Goal: Task Accomplishment & Management: Manage account settings

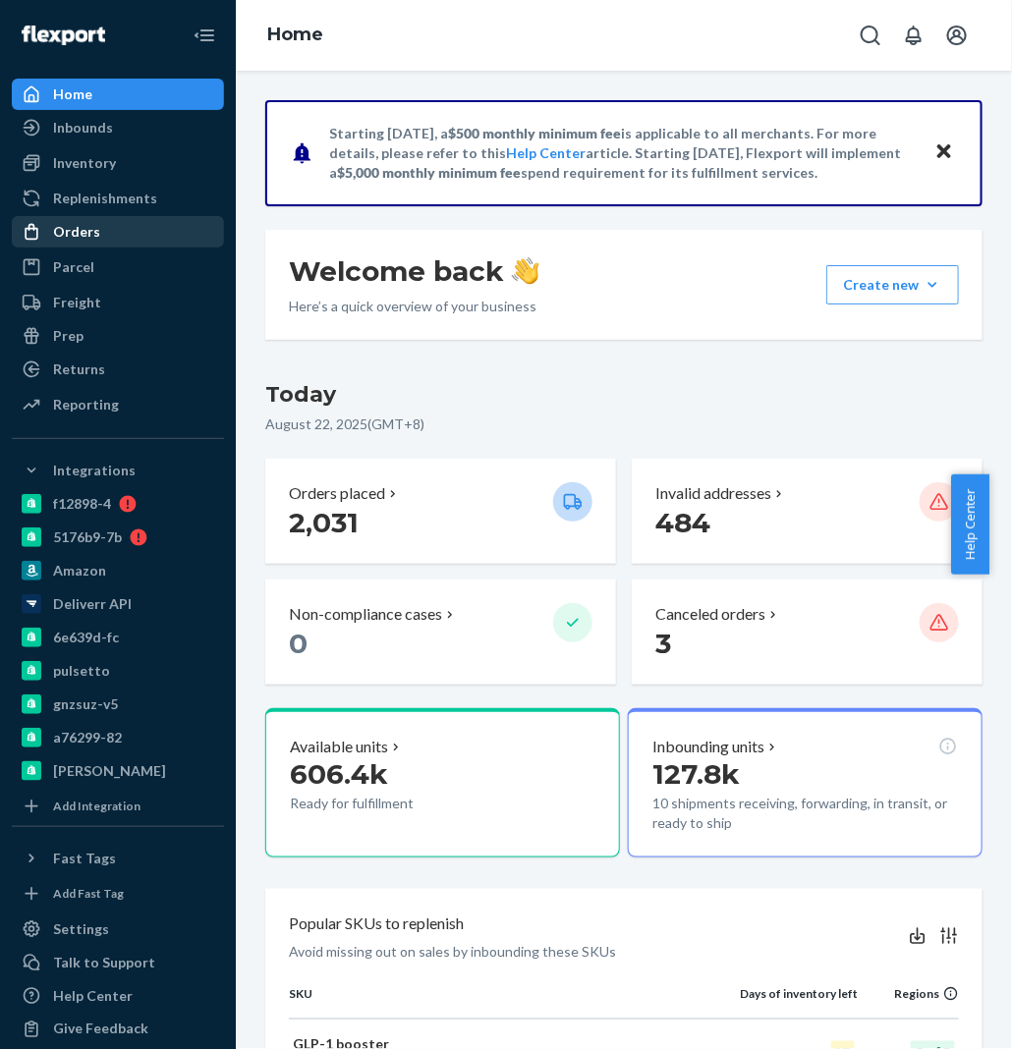
click at [128, 236] on div "Orders" at bounding box center [118, 232] width 208 height 28
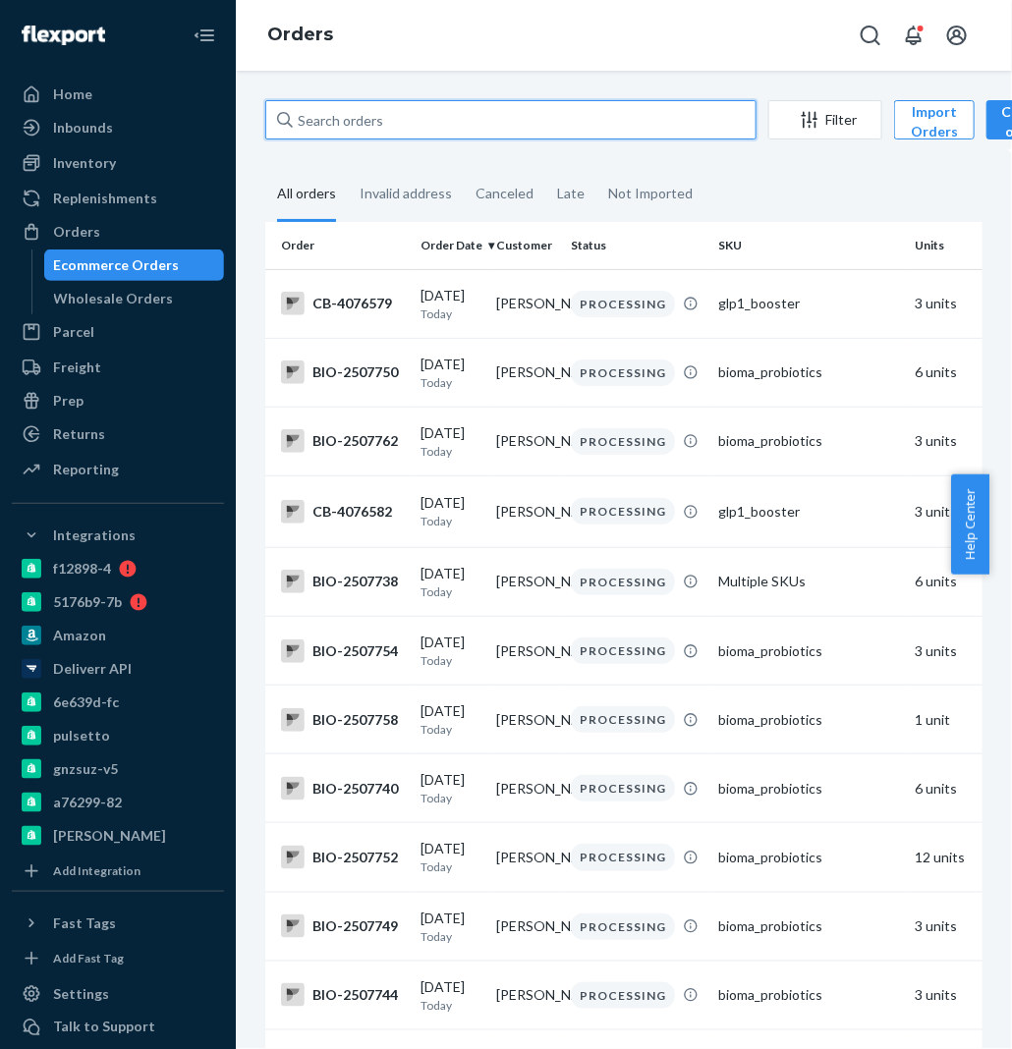
click at [416, 101] on input "text" at bounding box center [510, 119] width 491 height 39
paste input "[PERSON_NAME]"
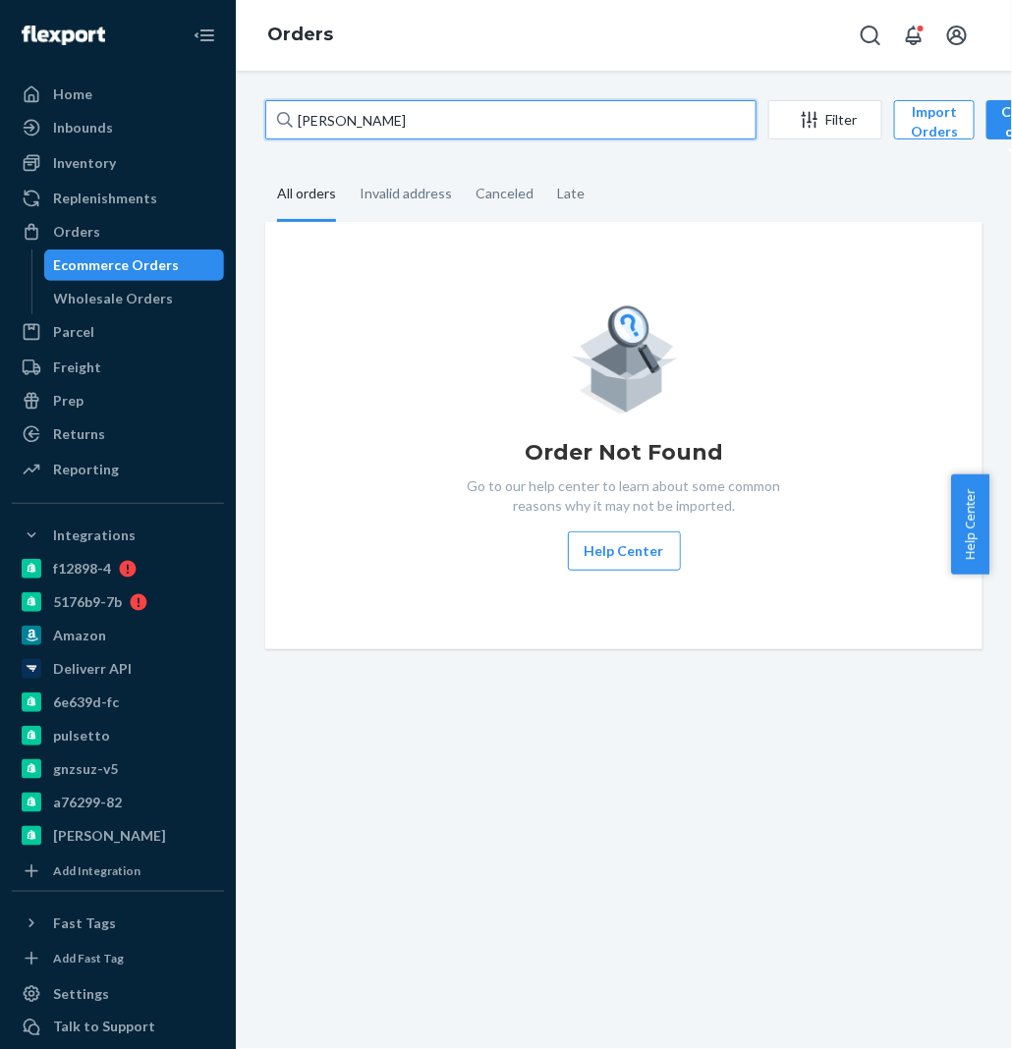
type input "[PERSON_NAME]"
